Goal: Transaction & Acquisition: Purchase product/service

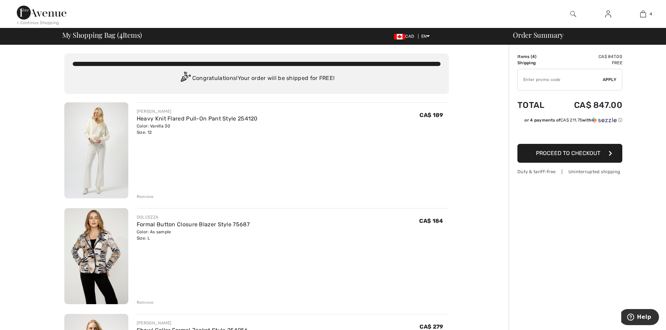
click at [107, 130] on img at bounding box center [96, 150] width 64 height 96
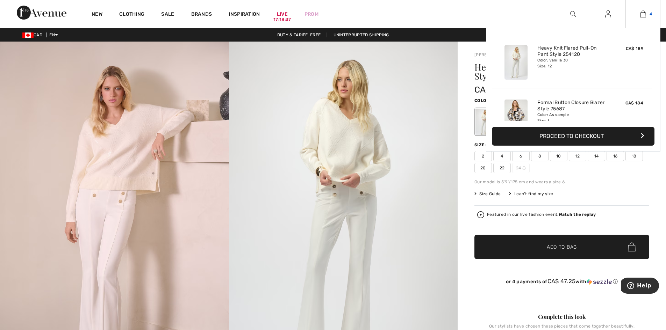
click at [646, 14] on link "4" at bounding box center [643, 14] width 34 height 8
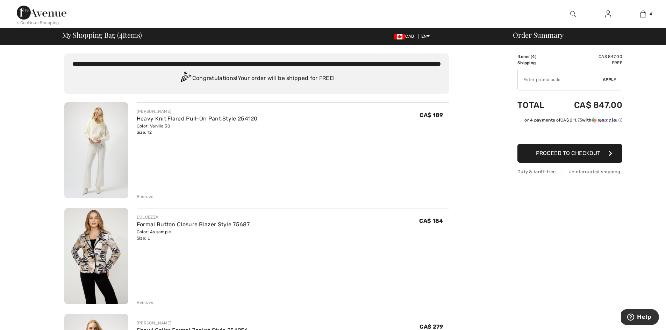
click at [146, 197] on div "Remove" at bounding box center [145, 197] width 17 height 6
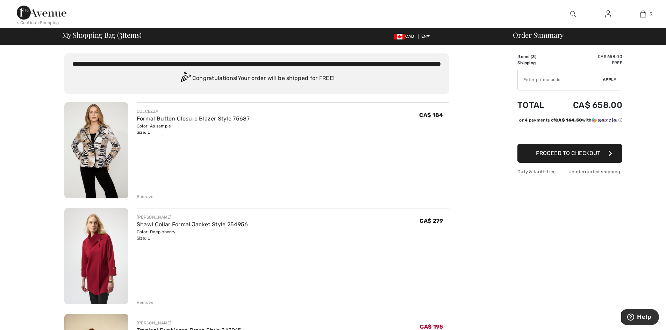
click at [115, 149] on img at bounding box center [96, 150] width 64 height 96
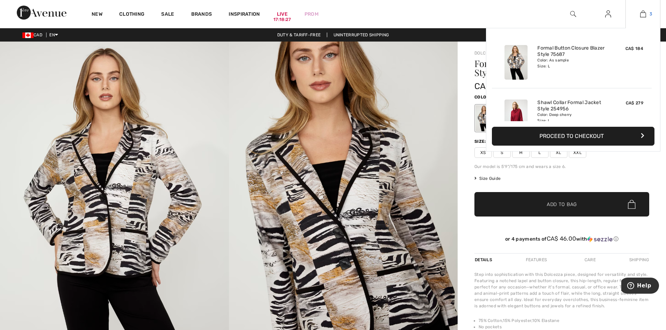
click at [645, 10] on img at bounding box center [643, 14] width 6 height 8
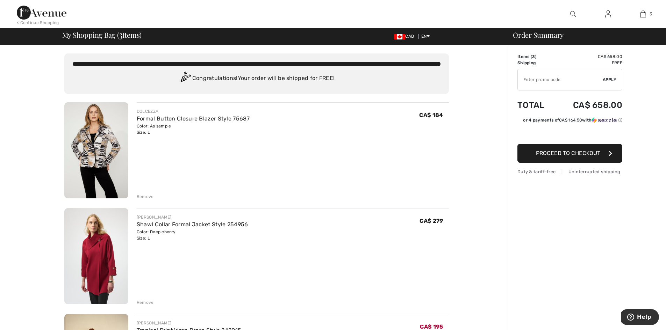
click at [145, 198] on div "Remove" at bounding box center [145, 197] width 17 height 6
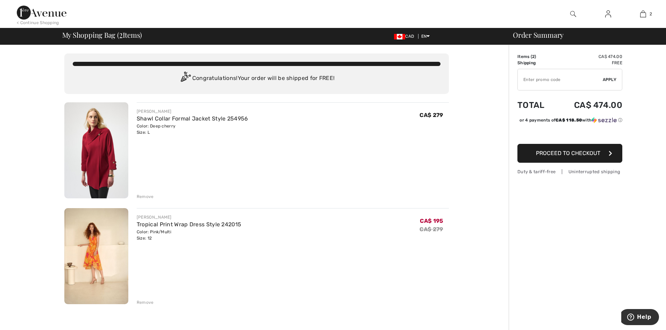
click at [107, 160] on img at bounding box center [96, 150] width 64 height 96
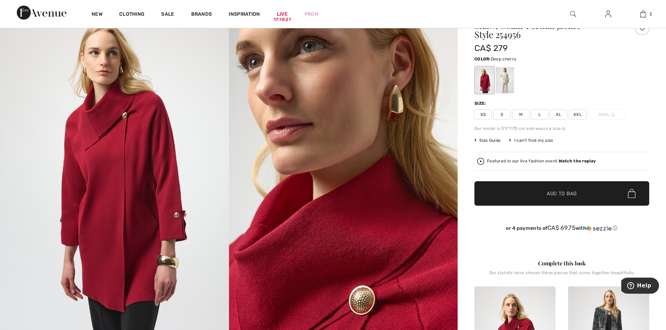
scroll to position [70, 0]
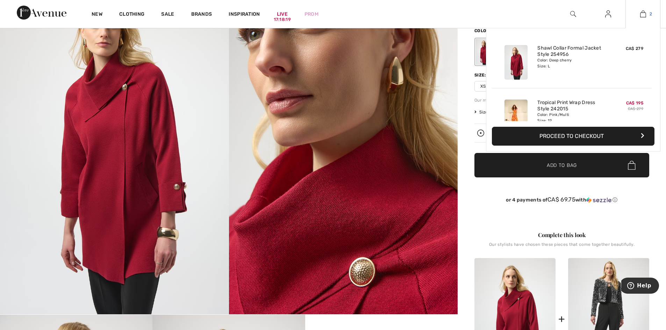
click at [640, 12] on link "2" at bounding box center [643, 14] width 34 height 8
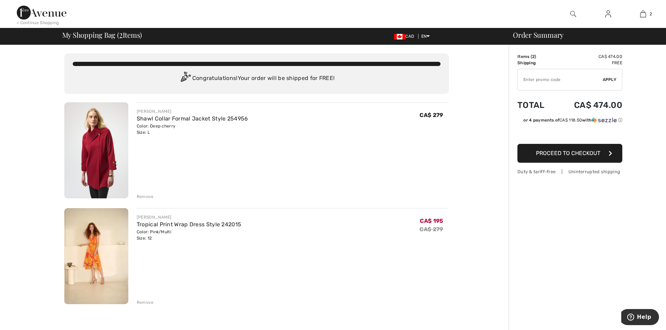
click at [146, 198] on div "Remove" at bounding box center [145, 197] width 17 height 6
